Goal: Task Accomplishment & Management: Complete application form

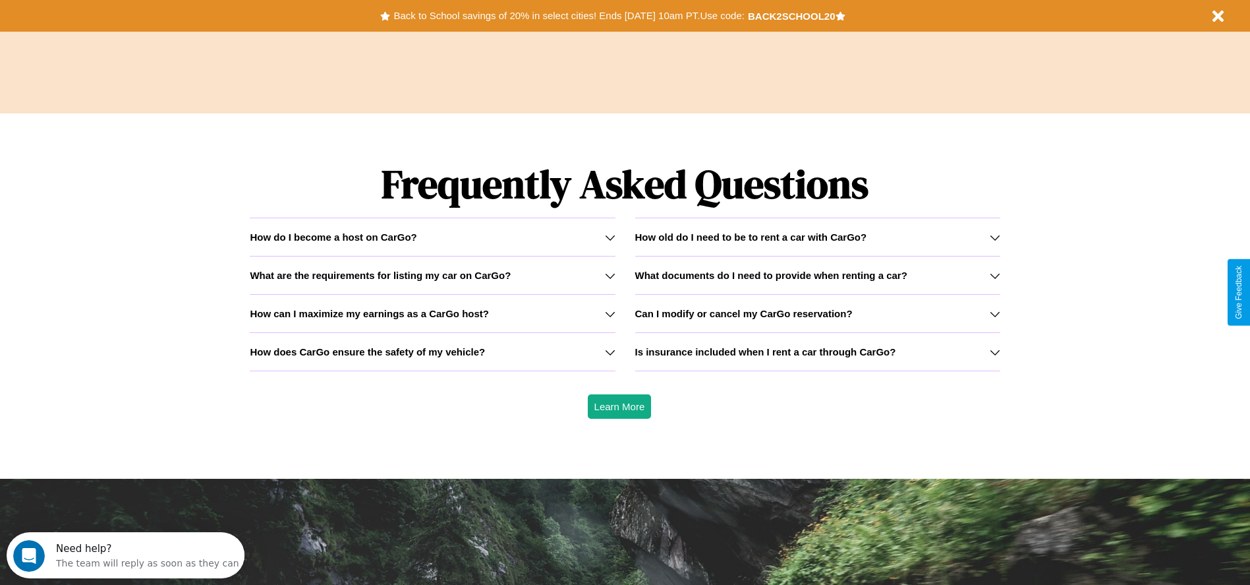
scroll to position [1891, 0]
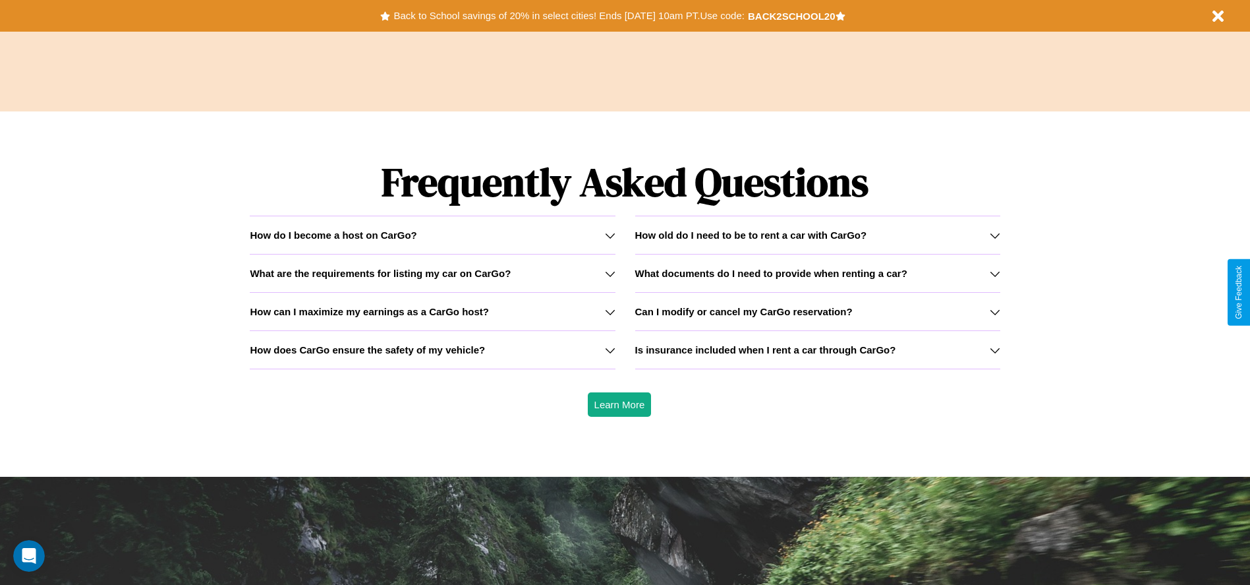
click at [432, 273] on h3 "What are the requirements for listing my car on CarGo?" at bounding box center [380, 273] width 261 height 11
click at [817, 235] on h3 "How old do I need to be to rent a car with CarGo?" at bounding box center [751, 234] width 232 height 11
click at [610, 349] on icon at bounding box center [610, 350] width 11 height 11
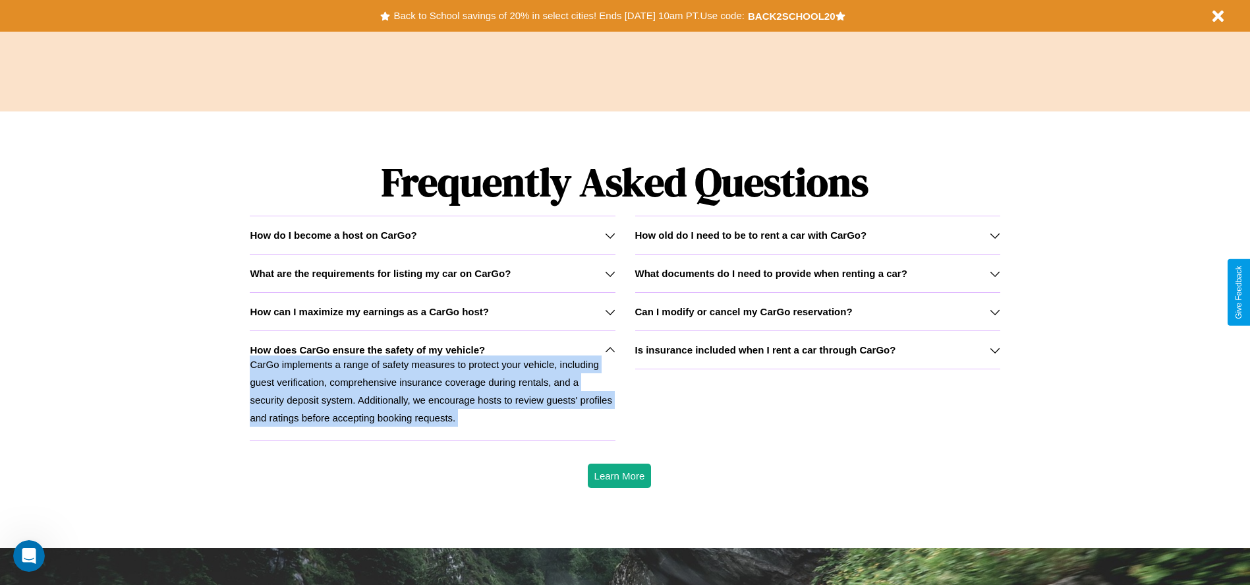
click at [610, 349] on icon at bounding box center [610, 350] width 11 height 11
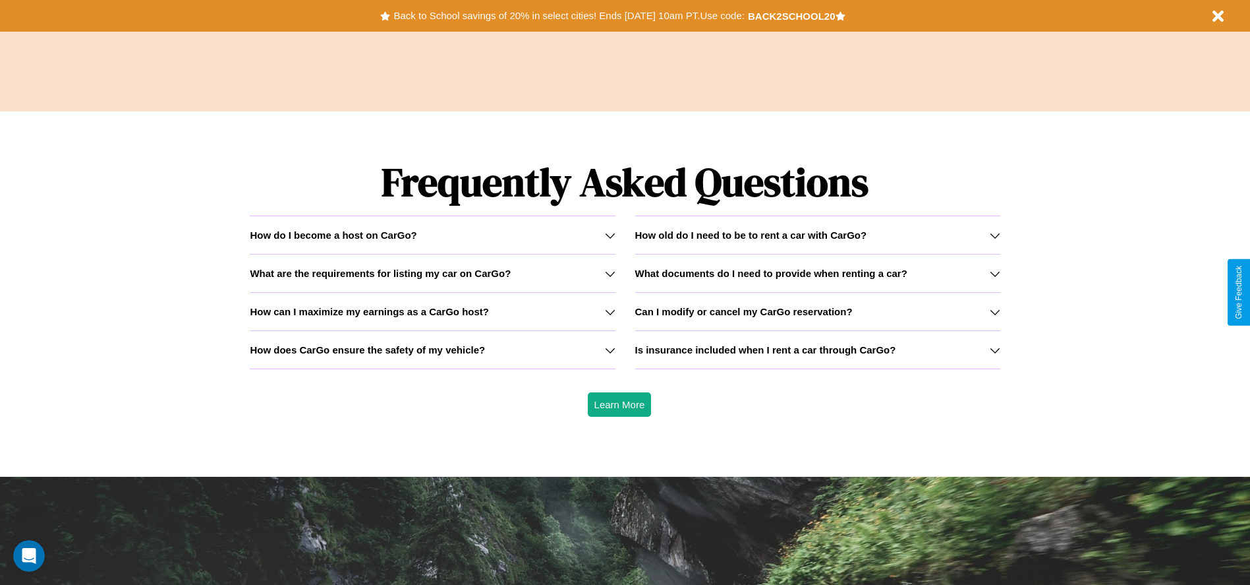
click at [610, 311] on icon at bounding box center [610, 312] width 11 height 11
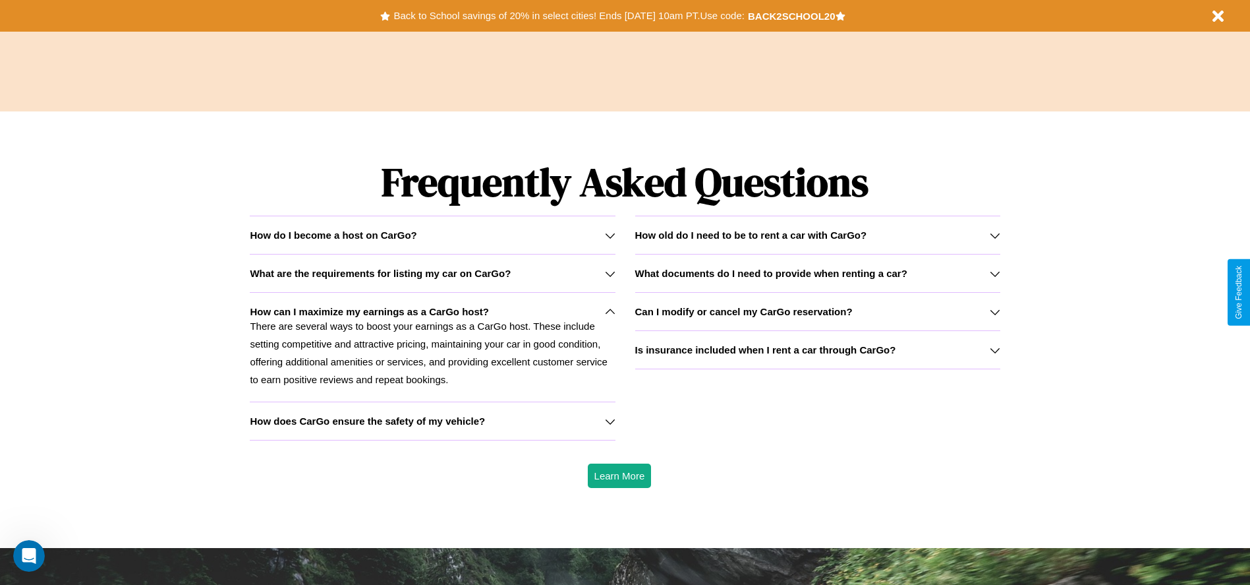
click at [432, 347] on p "There are several ways to boost your earnings as a CarGo host. These include se…" at bounding box center [432, 352] width 365 height 71
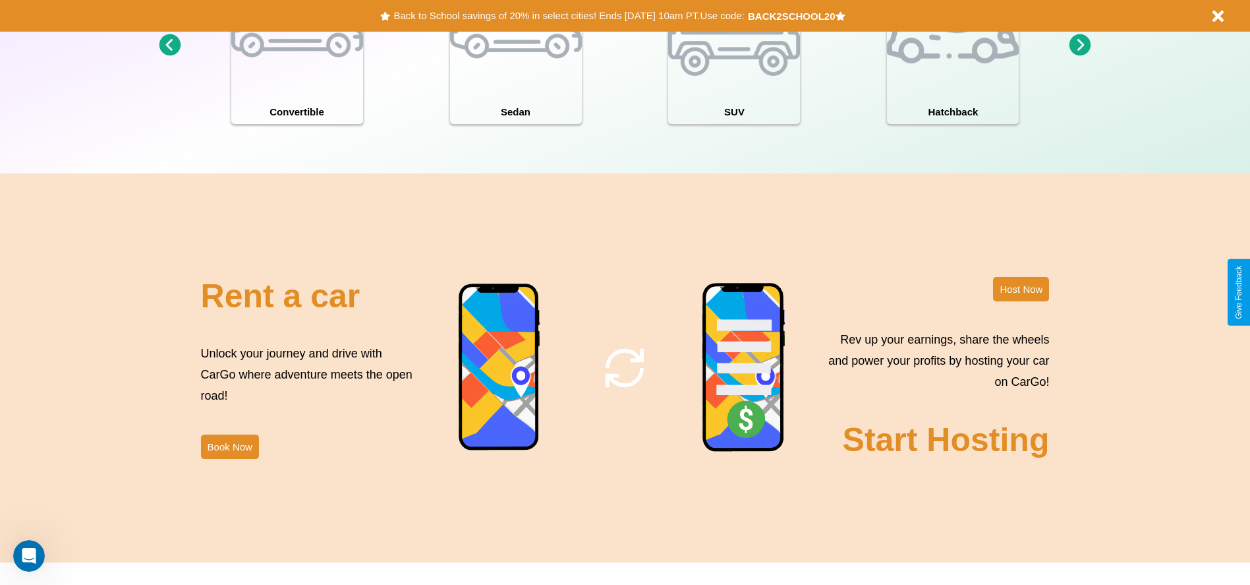
scroll to position [1437, 0]
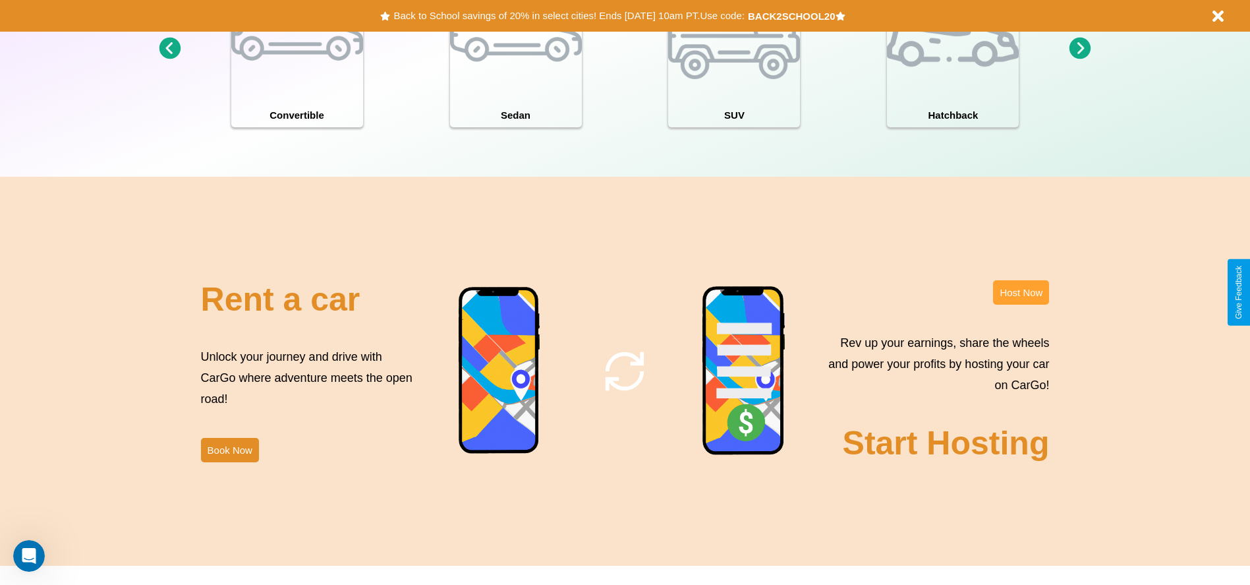
click at [1021, 292] on button "Host Now" at bounding box center [1021, 292] width 56 height 24
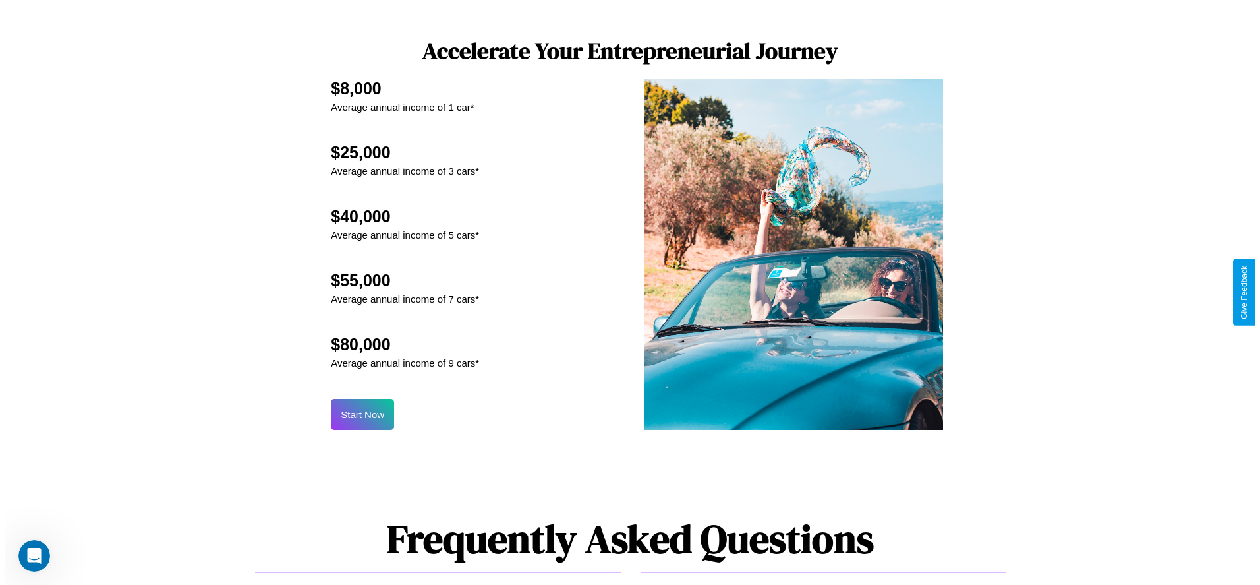
scroll to position [1295, 0]
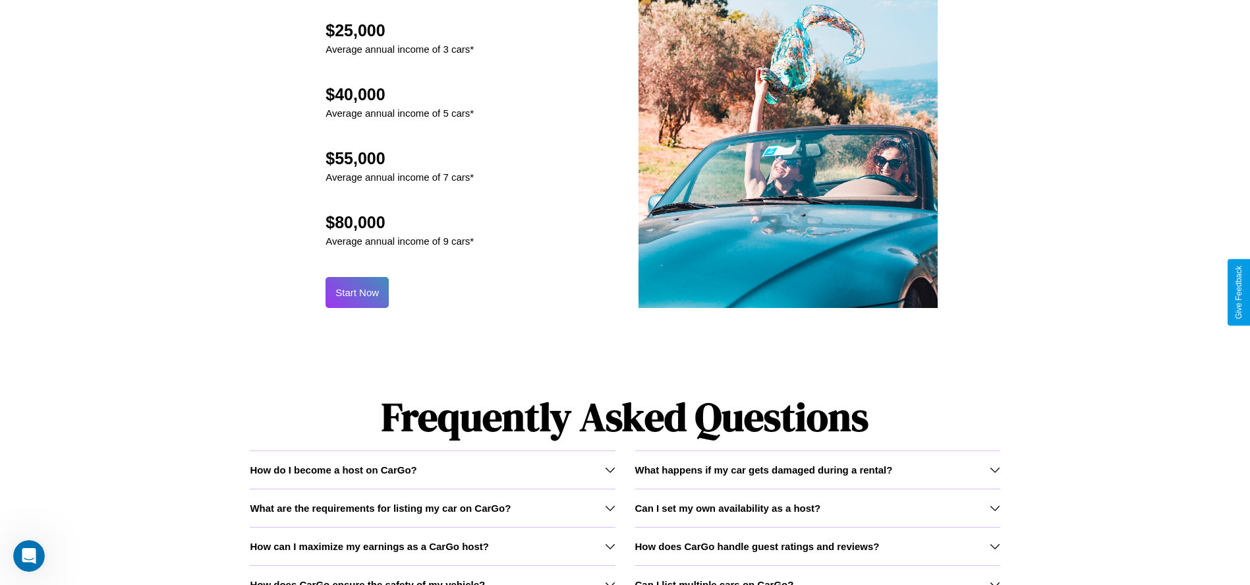
click at [357, 292] on button "Start Now" at bounding box center [357, 292] width 63 height 31
